Goal: Task Accomplishment & Management: Use online tool/utility

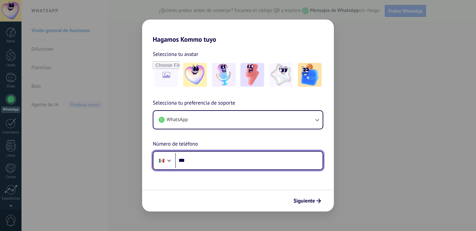
click at [218, 160] on input "***" at bounding box center [248, 160] width 147 height 15
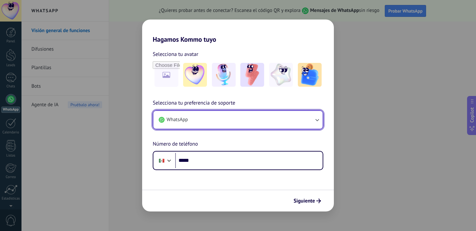
click at [230, 122] on button "WhatsApp" at bounding box center [237, 120] width 169 height 18
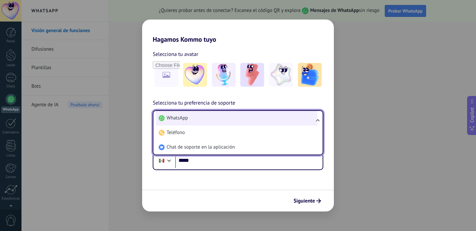
click at [229, 118] on li "WhatsApp" at bounding box center [236, 118] width 161 height 15
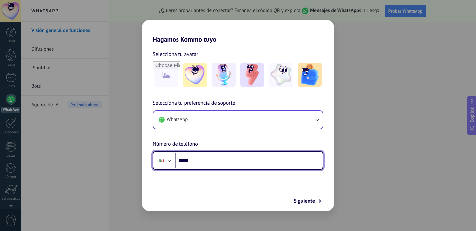
click at [209, 160] on input "*****" at bounding box center [248, 160] width 147 height 15
type input "**********"
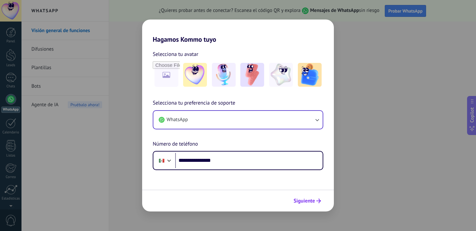
click at [303, 200] on span "Siguiente" at bounding box center [303, 200] width 21 height 5
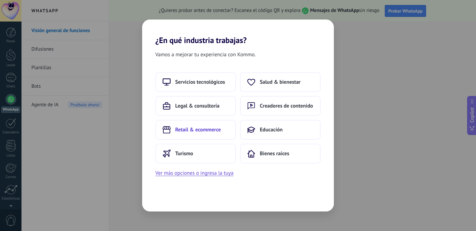
click at [199, 126] on span "Retail & ecommerce" at bounding box center [198, 129] width 46 height 7
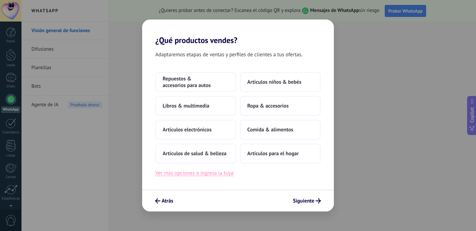
click at [189, 171] on button "Ver más opciones o ingresa la tuya" at bounding box center [194, 172] width 78 height 9
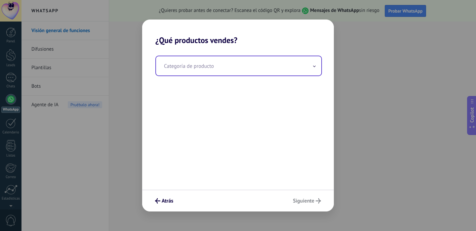
click at [213, 72] on input "text" at bounding box center [238, 65] width 165 height 19
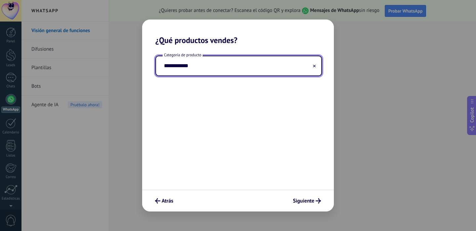
click at [164, 66] on input "**********" at bounding box center [238, 65] width 165 height 19
type input "**********"
click at [315, 65] on icon at bounding box center [314, 66] width 3 height 3
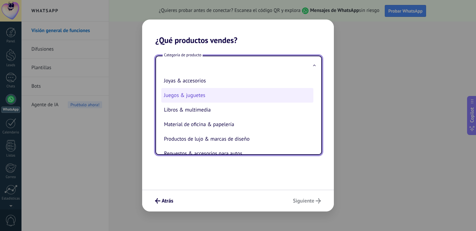
scroll to position [38, 0]
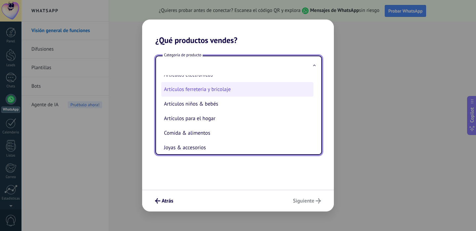
click at [201, 89] on li "Artículos ferreteria y bricolaje" at bounding box center [237, 89] width 152 height 15
type input "**********"
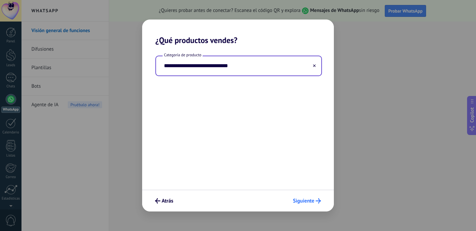
click at [306, 199] on span "Siguiente" at bounding box center [303, 200] width 21 height 5
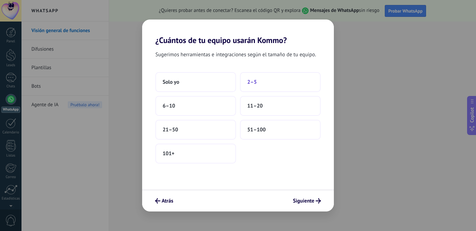
click at [270, 86] on button "2–5" at bounding box center [280, 82] width 81 height 20
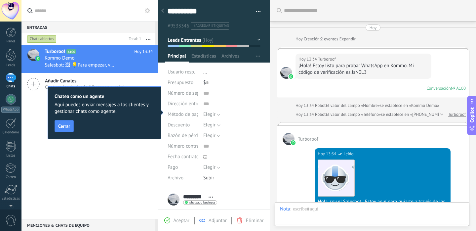
scroll to position [252, 0]
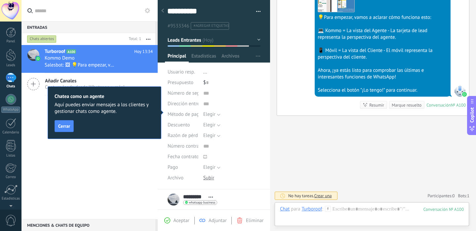
click at [65, 127] on span "Cerrar" at bounding box center [64, 126] width 12 height 5
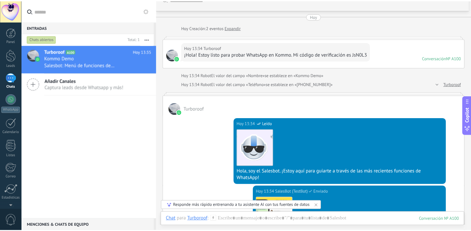
scroll to position [0, 0]
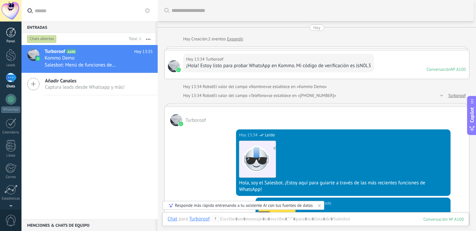
click at [14, 33] on div at bounding box center [11, 32] width 10 height 10
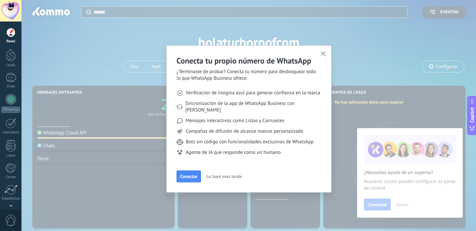
click at [235, 174] on span "Lo haré más tarde" at bounding box center [223, 176] width 35 height 5
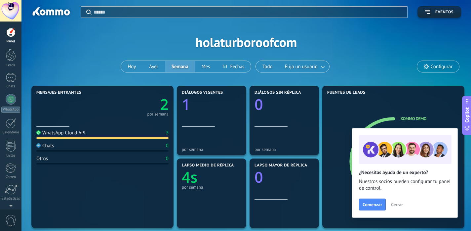
click at [396, 204] on span "Cerrar" at bounding box center [397, 204] width 12 height 5
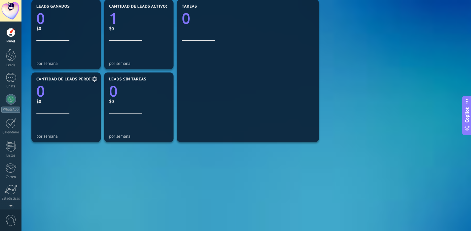
scroll to position [237, 0]
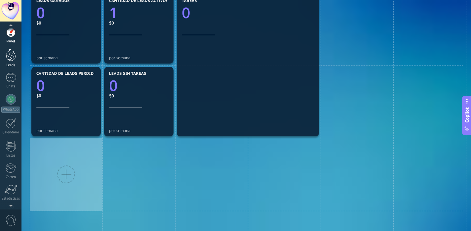
click at [12, 56] on div at bounding box center [11, 55] width 10 height 12
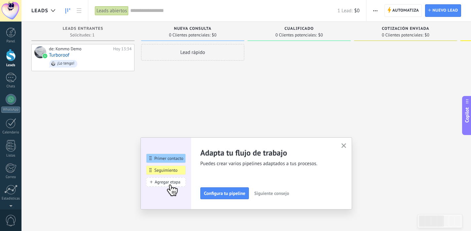
click at [344, 144] on use "button" at bounding box center [343, 145] width 5 height 5
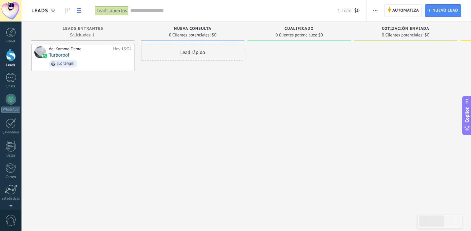
click at [81, 10] on icon at bounding box center [79, 10] width 5 height 5
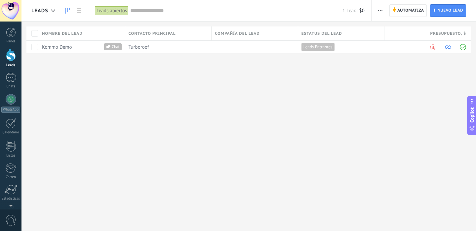
click at [65, 11] on use at bounding box center [67, 10] width 5 height 5
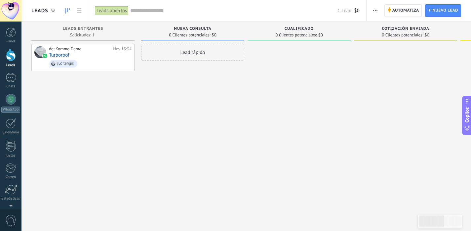
click at [14, 218] on span "0" at bounding box center [10, 220] width 11 height 12
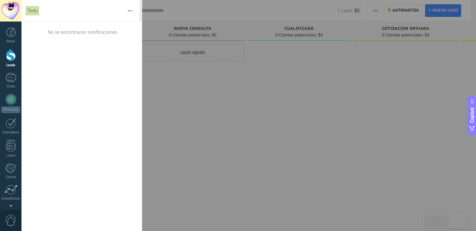
click at [14, 218] on span "0" at bounding box center [10, 220] width 11 height 12
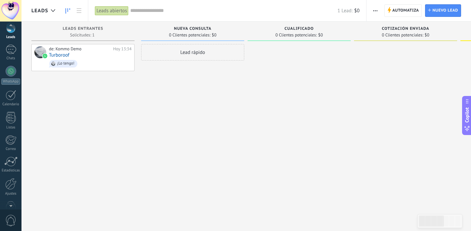
scroll to position [44, 0]
click at [13, 170] on div at bounding box center [10, 168] width 11 height 12
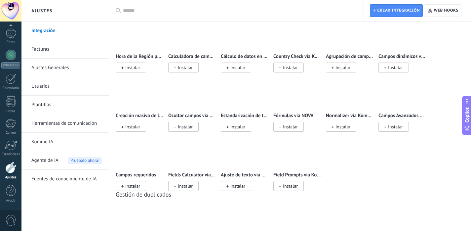
scroll to position [2754, 0]
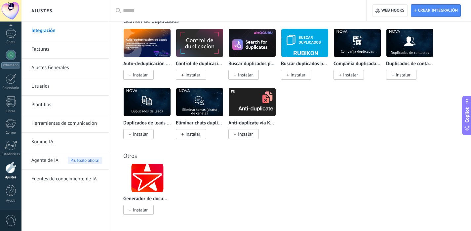
click at [45, 51] on link "Facturas" at bounding box center [66, 49] width 71 height 18
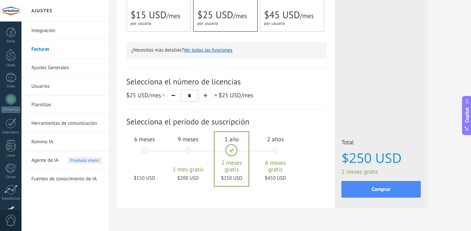
scroll to position [193, 0]
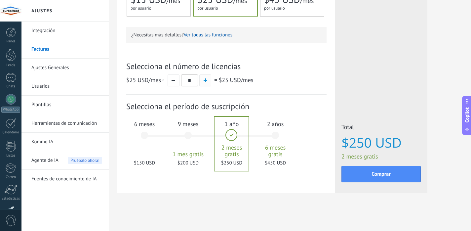
click at [205, 80] on span "button" at bounding box center [205, 80] width 4 height 4
click at [176, 82] on button "button" at bounding box center [173, 80] width 12 height 12
click at [204, 81] on span "button" at bounding box center [205, 80] width 4 height 4
type input "*"
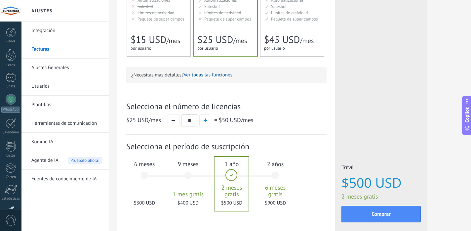
scroll to position [130, 0]
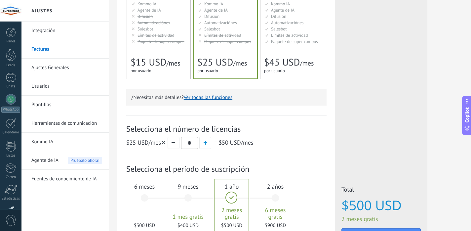
click at [159, 57] on span "$15 USD" at bounding box center [148, 62] width 36 height 13
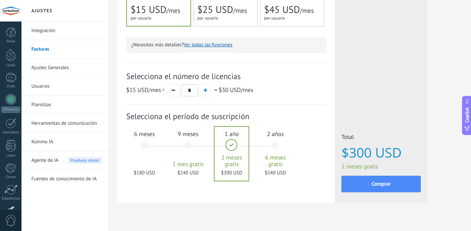
scroll to position [193, 0]
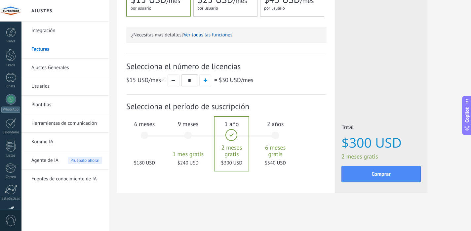
click at [186, 136] on div "9 meses 1 mes gratis $240 USD" at bounding box center [188, 138] width 36 height 47
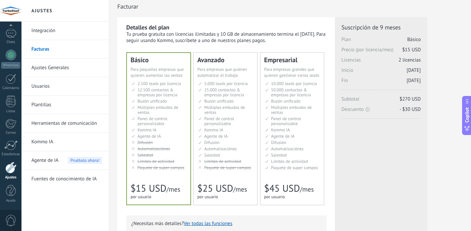
scroll to position [0, 0]
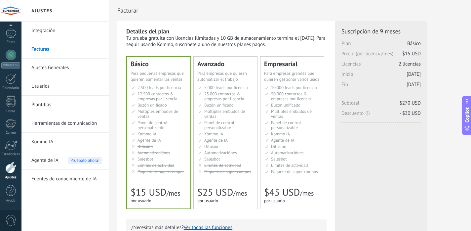
click at [239, 140] on li "AI-агент AI agent Agente de IA AI agent Agente de IA Agen AI AI Temsilcisi" at bounding box center [225, 139] width 55 height 5
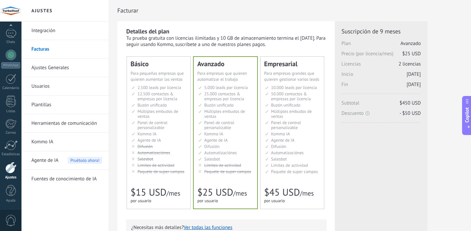
click at [150, 133] on span "Kommo IA" at bounding box center [146, 134] width 19 height 6
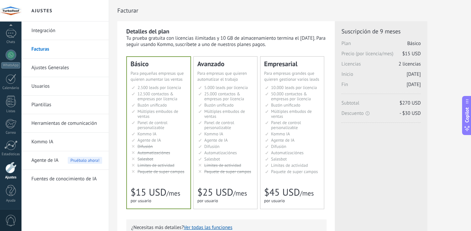
click at [38, 30] on link "Integración" at bounding box center [66, 30] width 71 height 18
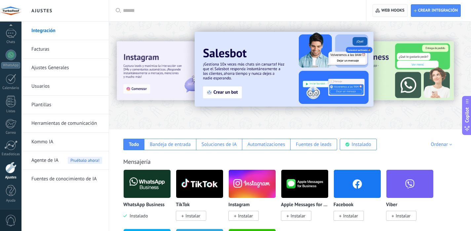
click at [391, 11] on span "Web hooks 0" at bounding box center [392, 10] width 23 height 5
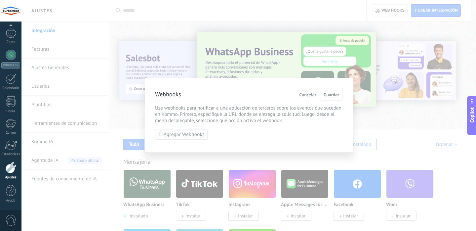
click at [169, 137] on span "Agregar Webhooks" at bounding box center [184, 134] width 41 height 5
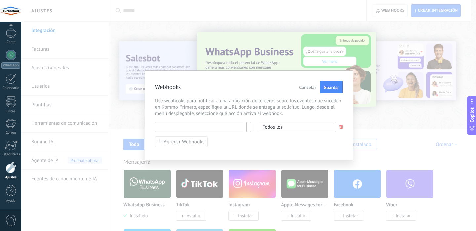
click at [200, 129] on input "text" at bounding box center [200, 127] width 91 height 11
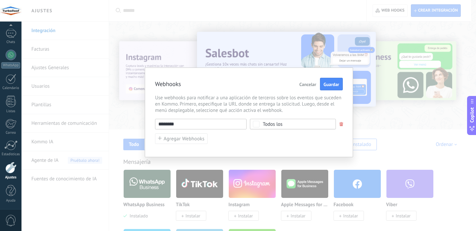
click at [187, 123] on input "********" at bounding box center [200, 124] width 91 height 11
paste input "**********"
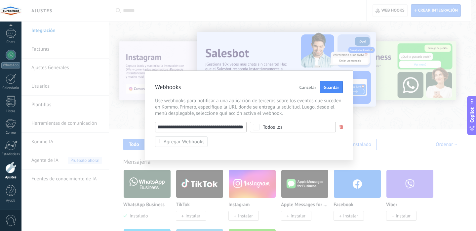
type input "**********"
click at [274, 128] on div "Todos los" at bounding box center [273, 127] width 20 height 5
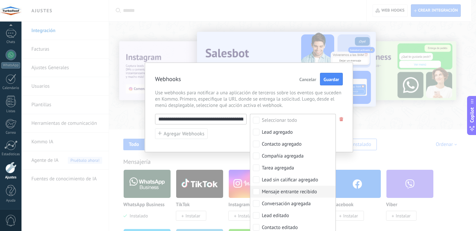
click at [311, 190] on div "Mensaje entrante recibido" at bounding box center [289, 191] width 55 height 7
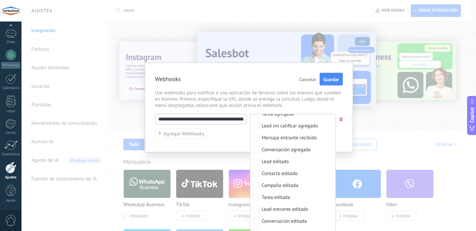
scroll to position [60, 0]
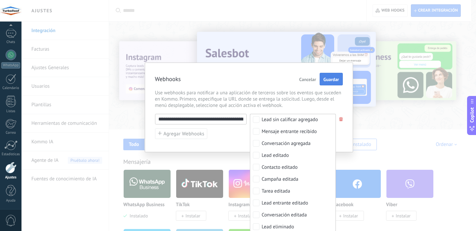
click at [331, 78] on span "Guardar" at bounding box center [331, 79] width 16 height 5
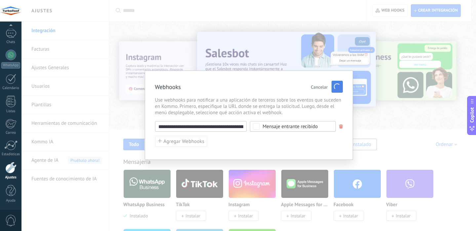
scroll to position [0, 0]
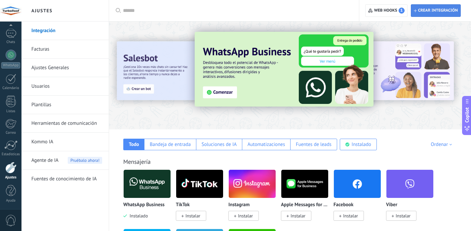
click at [430, 12] on span "Crear integración" at bounding box center [438, 10] width 40 height 5
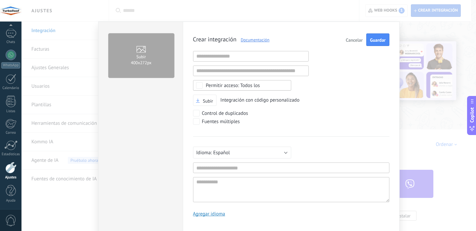
scroll to position [6, 0]
click at [222, 56] on input "text" at bounding box center [251, 56] width 116 height 11
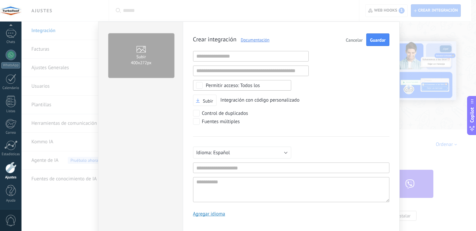
click at [344, 84] on div "Crear integración Documentación Cancelar Guardar URL inválida URL inválida Ning…" at bounding box center [291, 127] width 196 height 188
click at [267, 57] on input "text" at bounding box center [251, 56] width 116 height 11
paste input "**********"
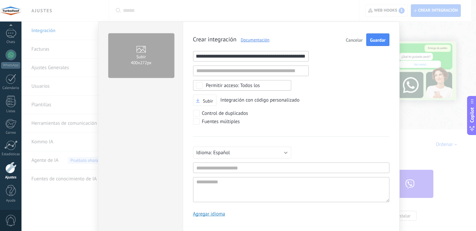
type input "**********"
click at [328, 102] on div "Subir Integración con código personalizado" at bounding box center [291, 100] width 196 height 12
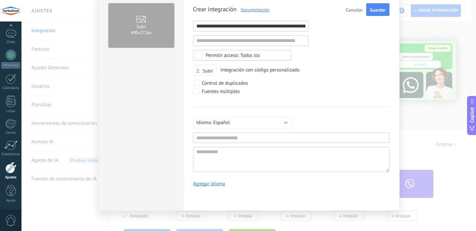
scroll to position [31, 0]
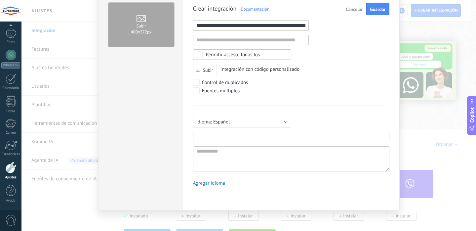
click at [214, 135] on input "text" at bounding box center [291, 136] width 196 height 11
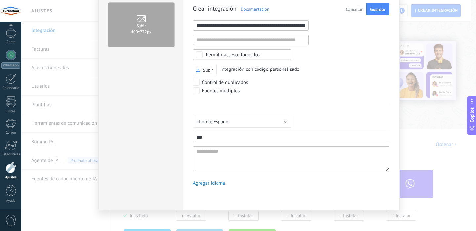
type input "***"
click at [327, 94] on div "Fuentes múltiples" at bounding box center [291, 91] width 196 height 8
click at [372, 14] on button "Guardar" at bounding box center [377, 9] width 23 height 13
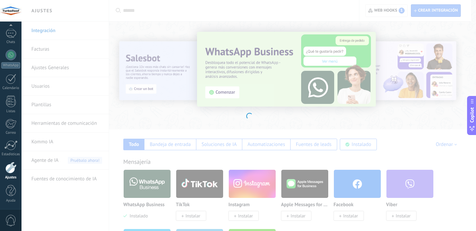
scroll to position [0, 0]
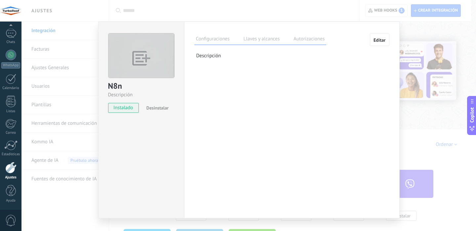
click at [267, 42] on label "Llaves y alcances" at bounding box center [261, 40] width 39 height 10
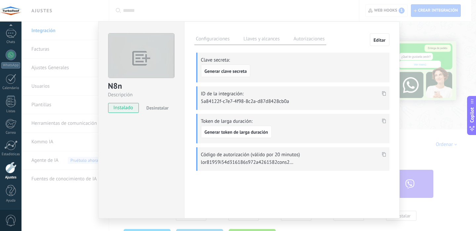
click at [239, 70] on span "Generar clave secreta" at bounding box center [225, 71] width 42 height 5
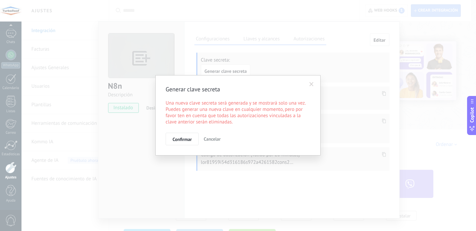
click at [311, 83] on span at bounding box center [311, 84] width 4 height 5
